Goal: Find specific page/section: Find specific page/section

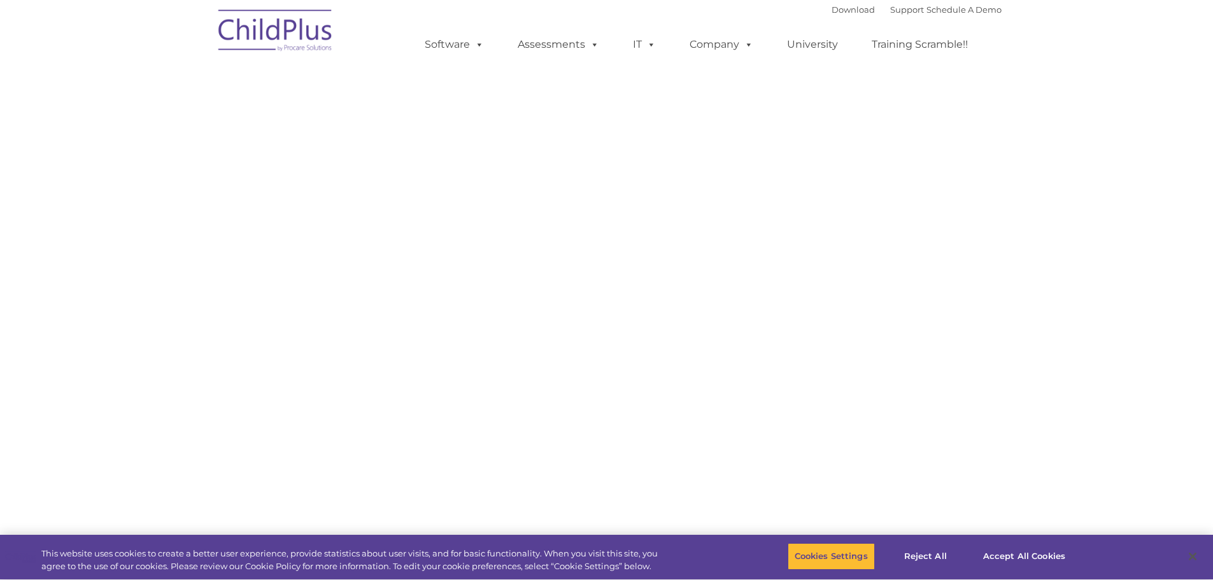
select select "MEDIUM"
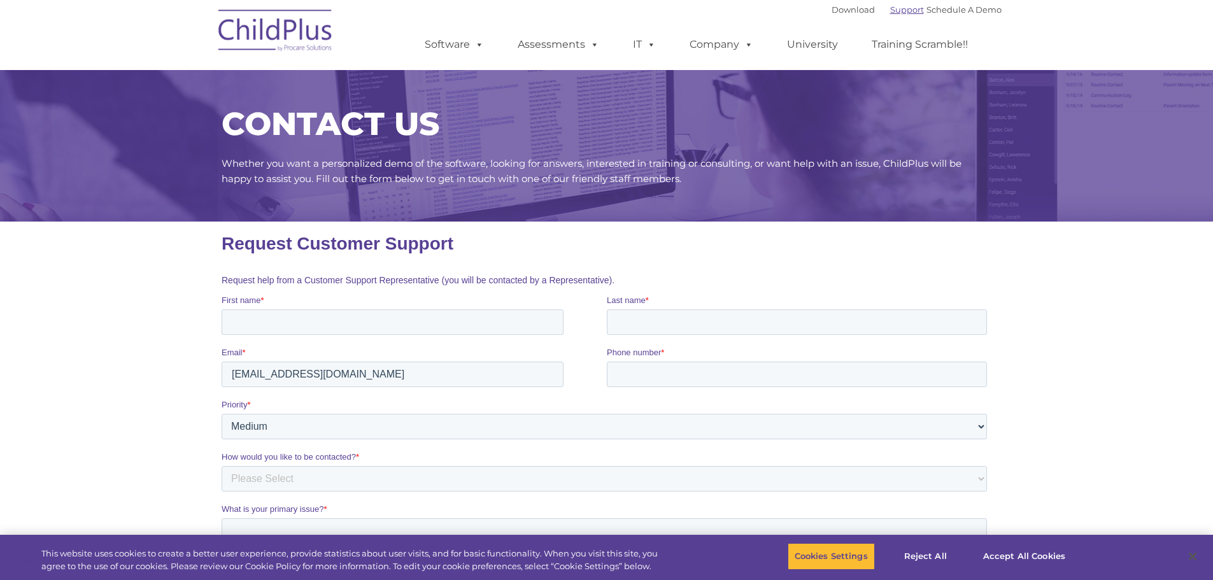
click at [890, 14] on link "Support" at bounding box center [907, 9] width 34 height 10
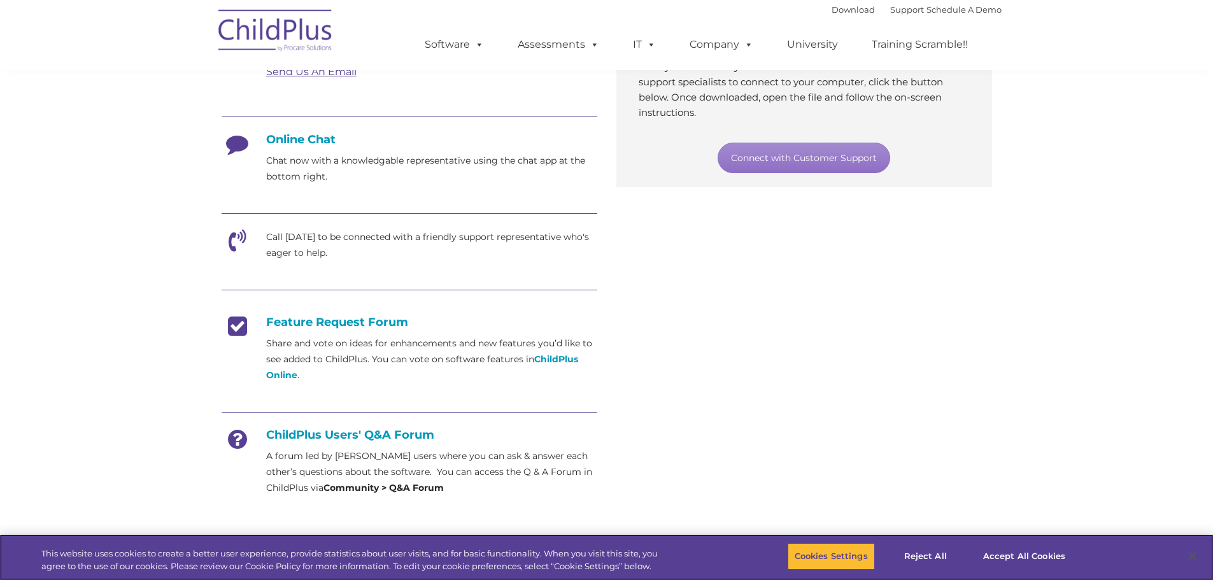
scroll to position [320, 0]
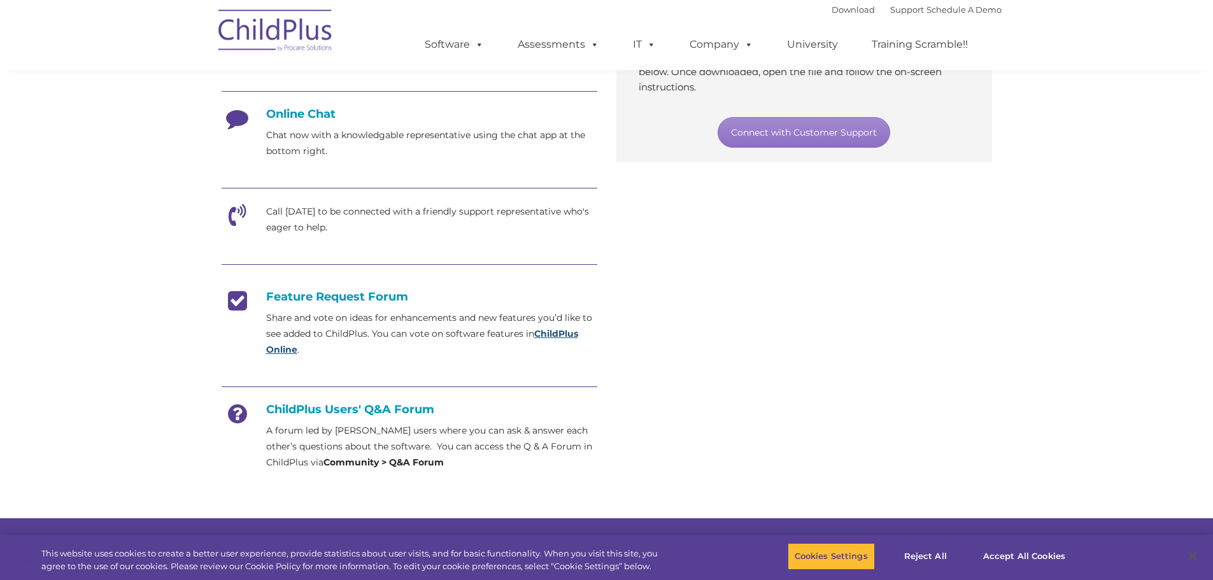
click at [546, 338] on strong "ChildPlus Online" at bounding box center [422, 341] width 312 height 27
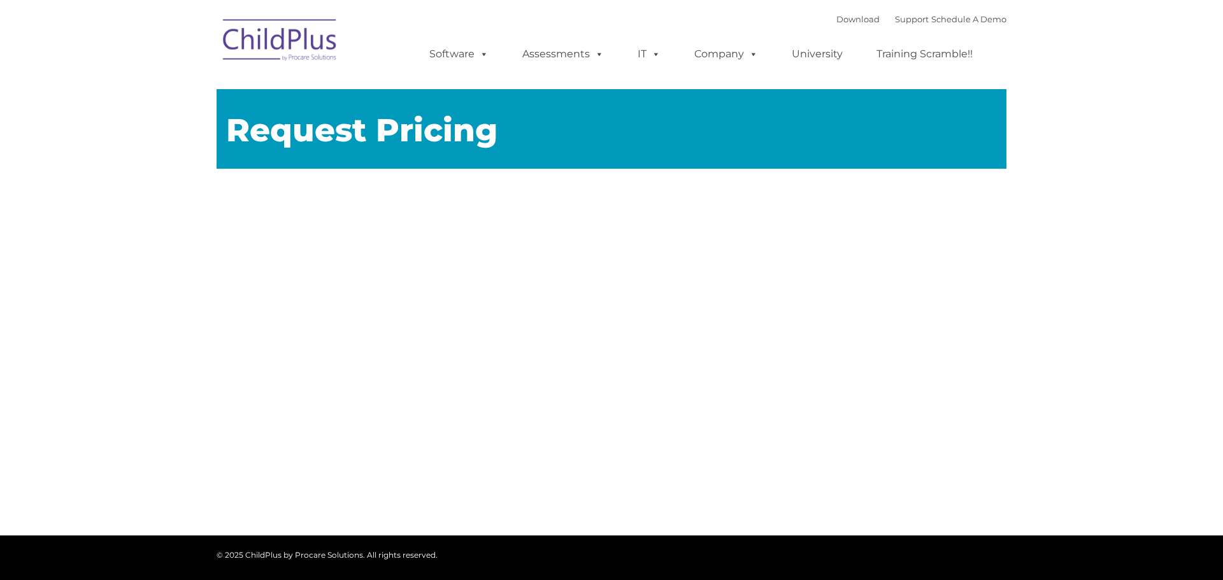
type input ""
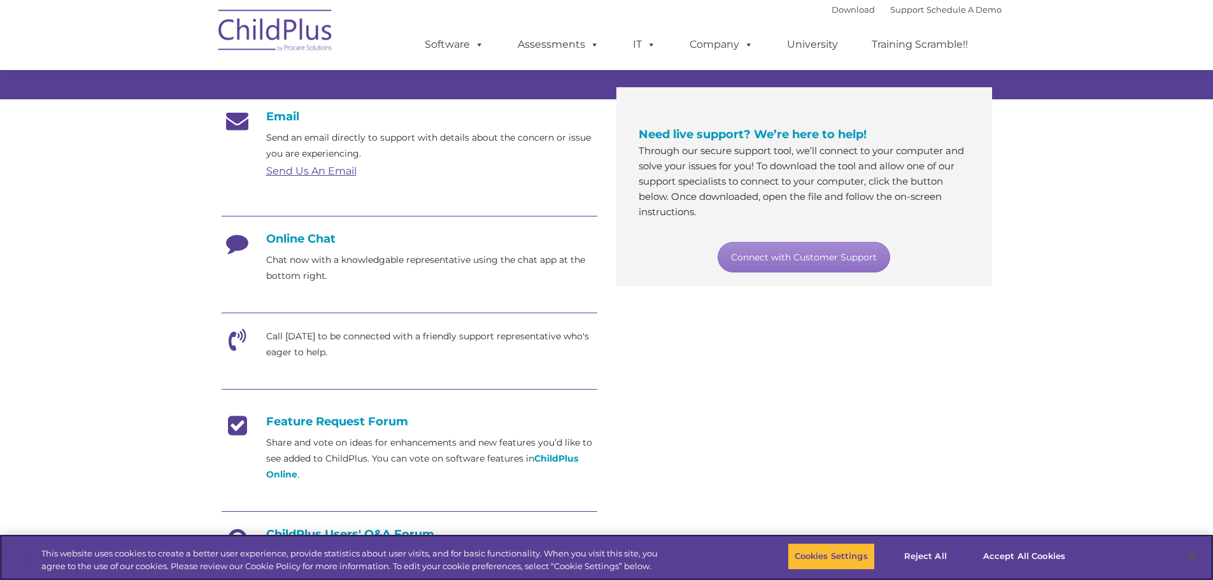
scroll to position [191, 0]
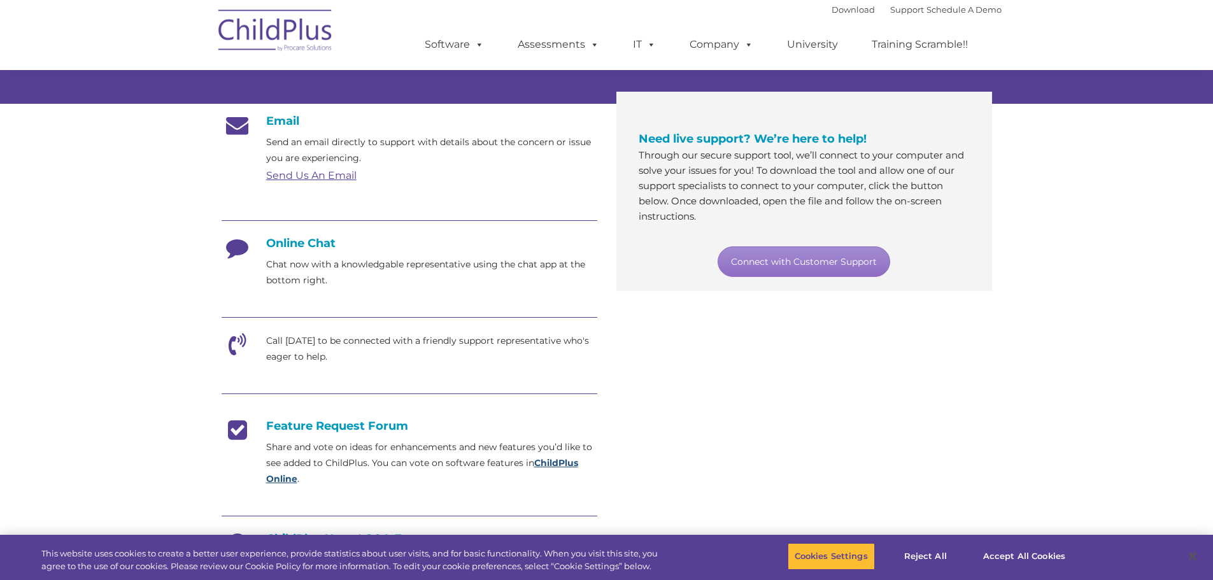
click at [540, 460] on strong "ChildPlus Online" at bounding box center [422, 470] width 312 height 27
